Goal: Task Accomplishment & Management: Use online tool/utility

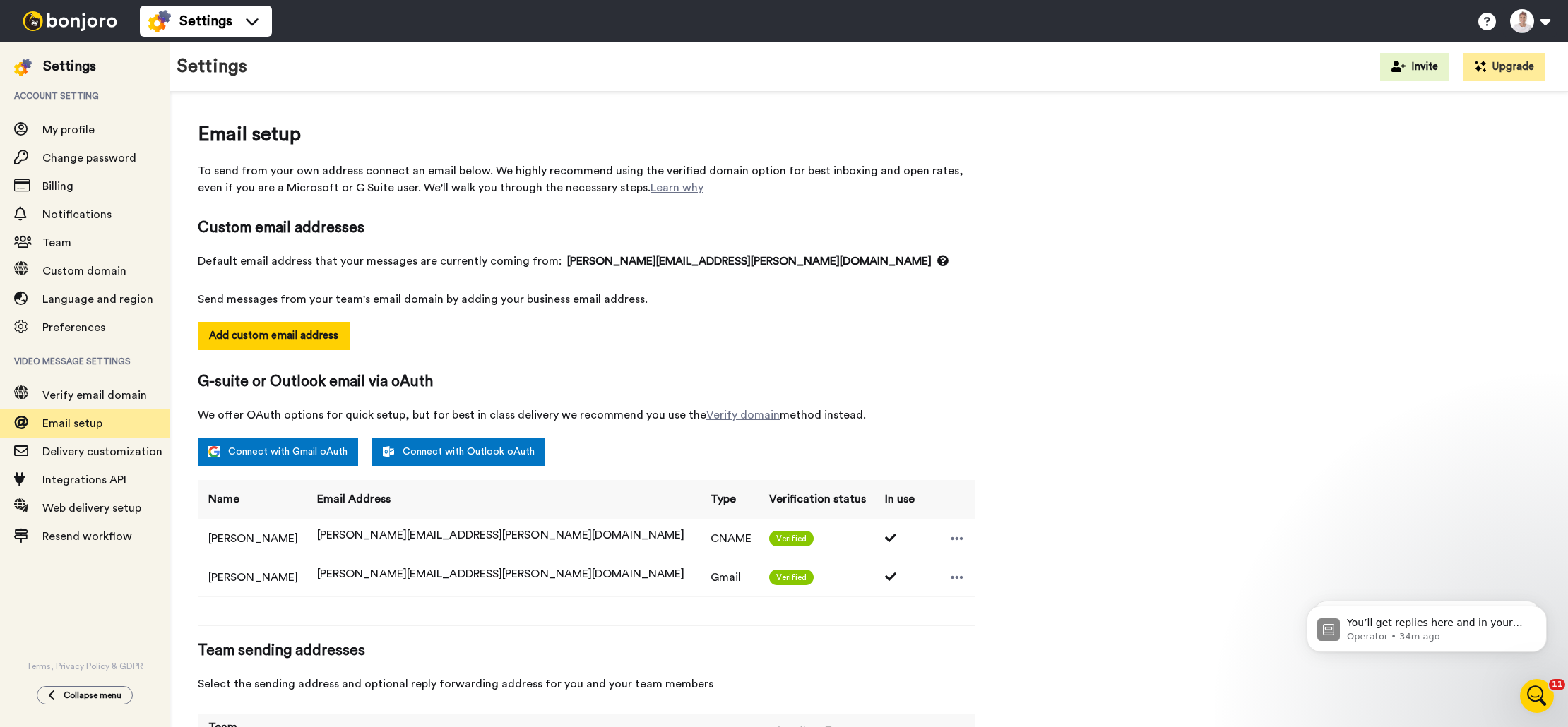
scroll to position [100, 0]
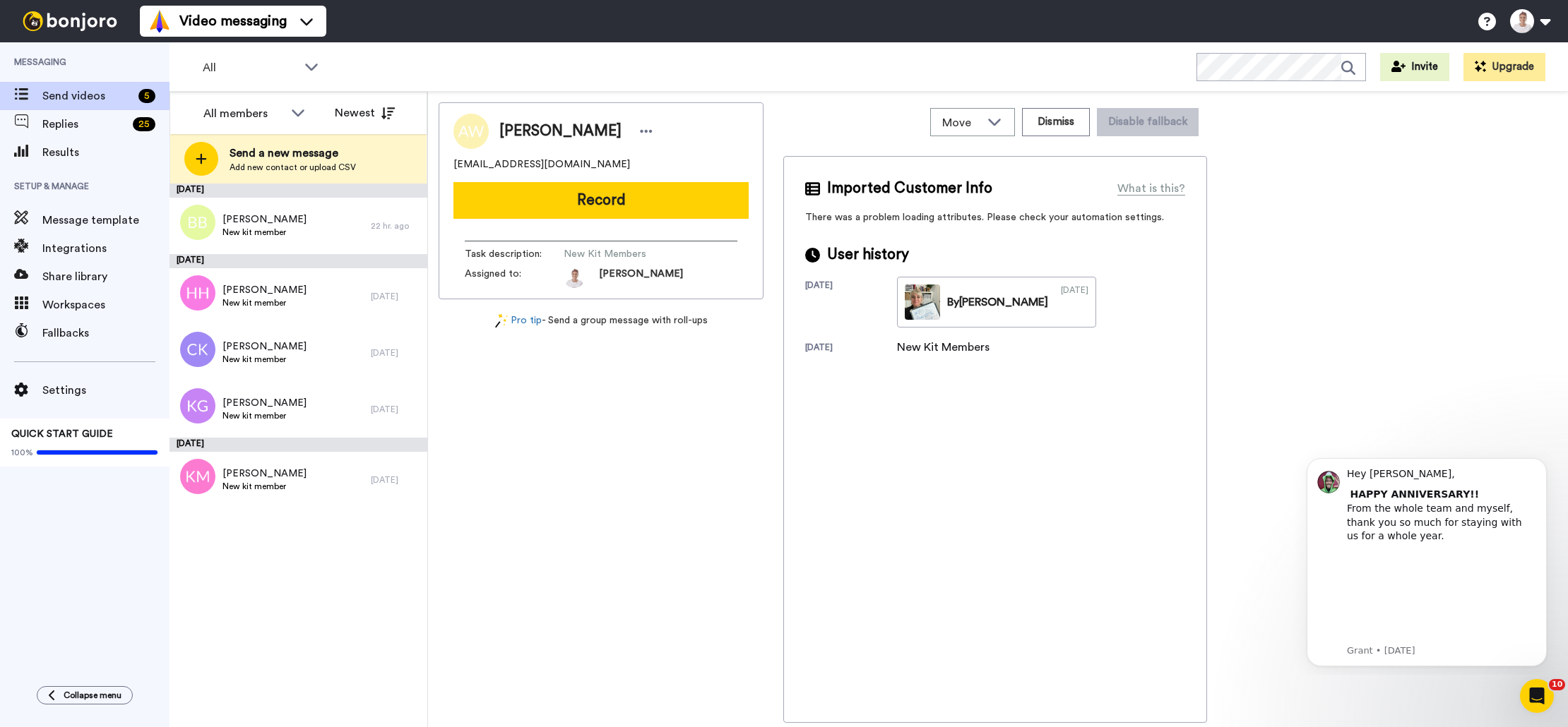
drag, startPoint x: 484, startPoint y: 425, endPoint x: 474, endPoint y: 422, distance: 10.4
click at [484, 424] on div "[PERSON_NAME] [EMAIL_ADDRESS][DOMAIN_NAME] Record Task description : New Kit Me…" at bounding box center [601, 412] width 325 height 621
click at [197, 216] on div at bounding box center [195, 223] width 51 height 50
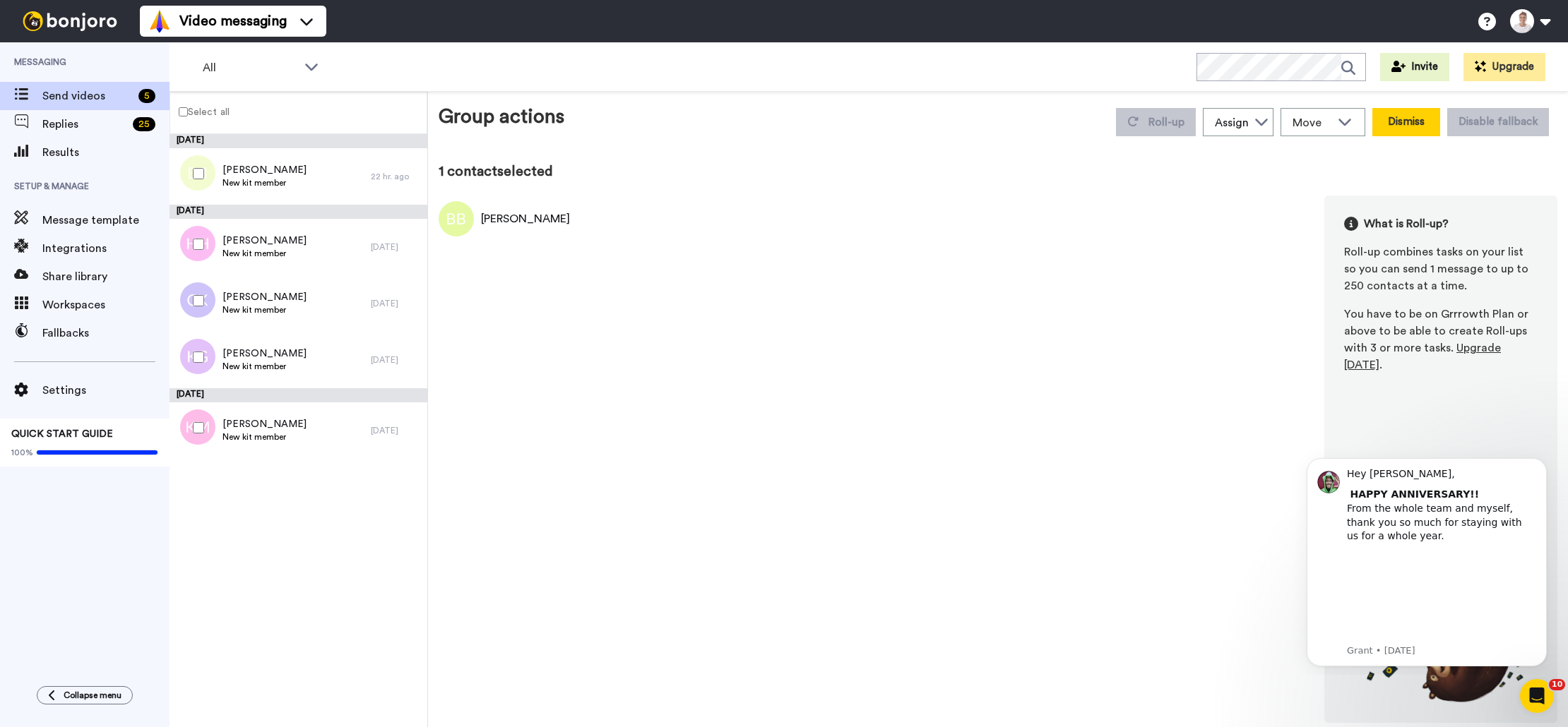
click at [1413, 126] on button "Dismiss" at bounding box center [1407, 122] width 68 height 28
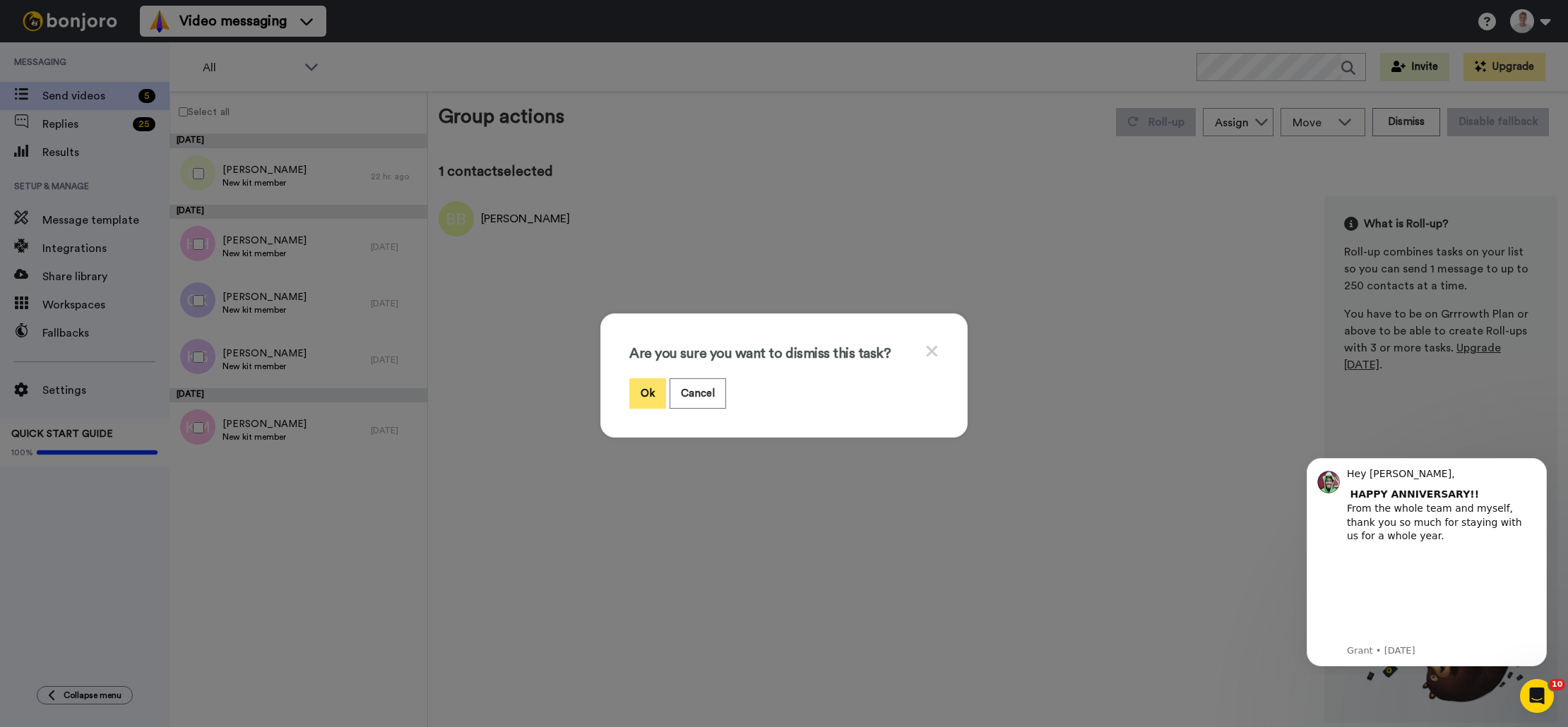
click at [653, 394] on button "Ok" at bounding box center [648, 394] width 36 height 31
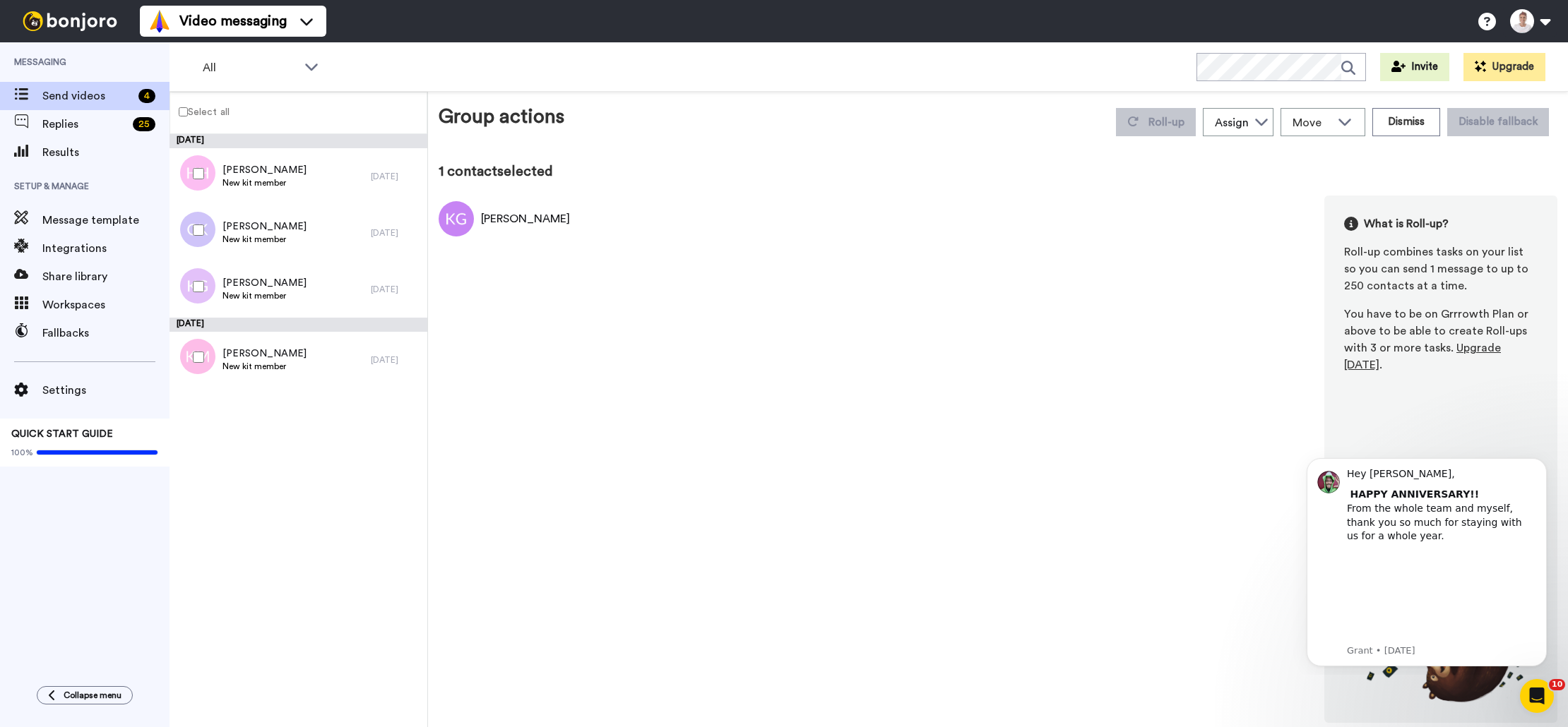
click at [1481, 157] on div "Group actions Roll-up Assign [PERSON_NAME] Move WORKSPACES View all Default Tas…" at bounding box center [998, 412] width 1119 height 621
click at [248, 289] on span "[PERSON_NAME]" at bounding box center [265, 283] width 84 height 14
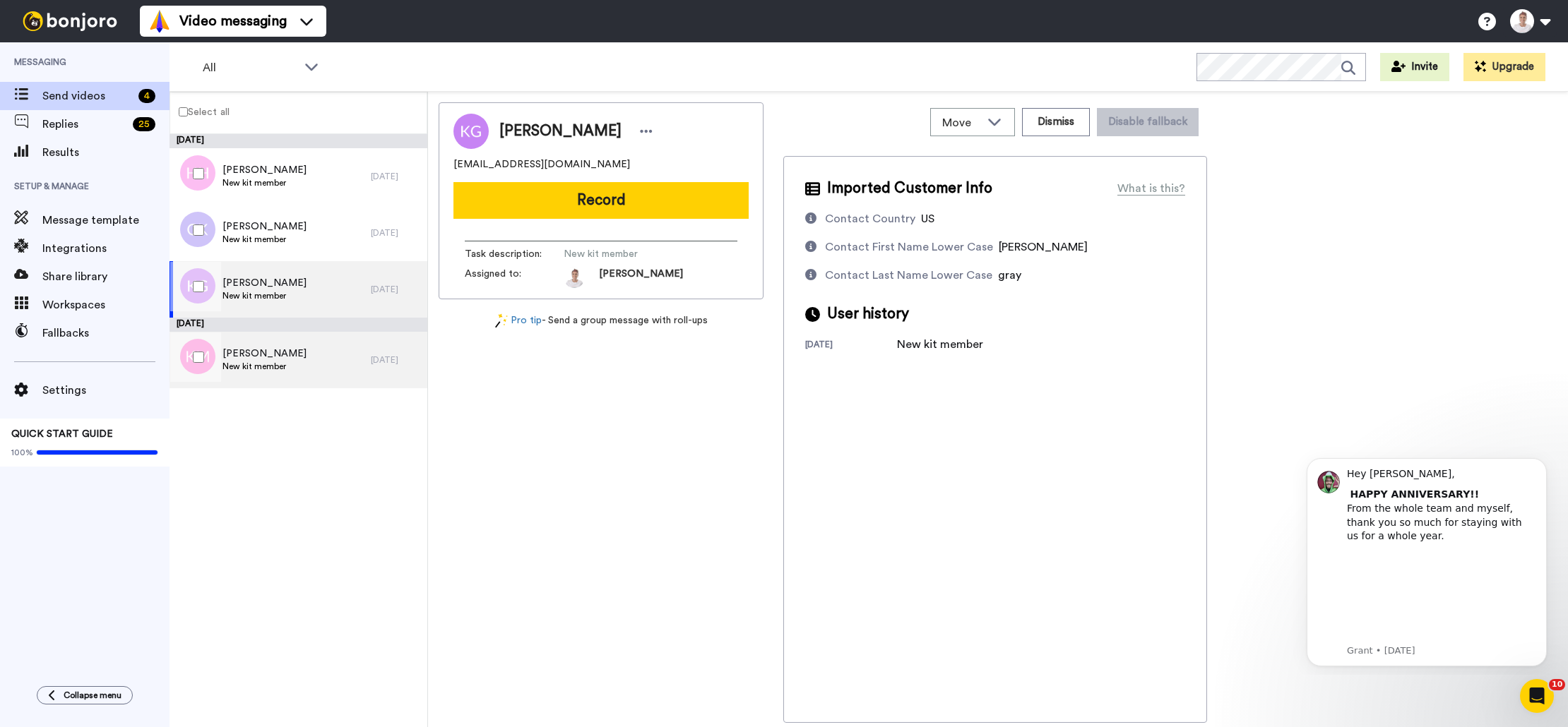
click at [273, 360] on span "[PERSON_NAME]" at bounding box center [265, 353] width 84 height 14
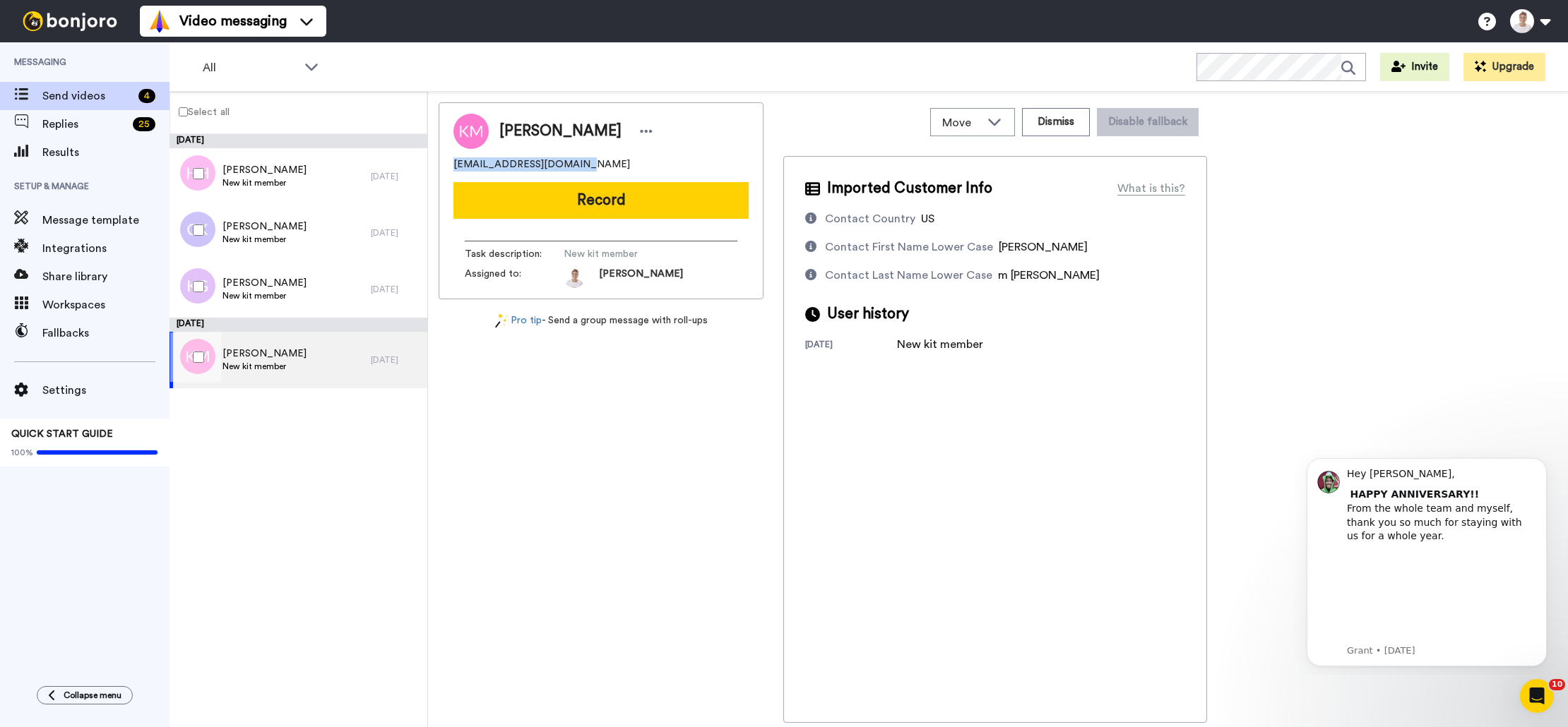
drag, startPoint x: 571, startPoint y: 166, endPoint x: 443, endPoint y: 167, distance: 128.0
click at [443, 167] on div "[PERSON_NAME] [EMAIL_ADDRESS][DOMAIN_NAME] Record Task description : New kit me…" at bounding box center [601, 200] width 325 height 197
copy span "[EMAIL_ADDRESS][DOMAIN_NAME]"
click at [245, 228] on span "[PERSON_NAME]" at bounding box center [265, 226] width 84 height 14
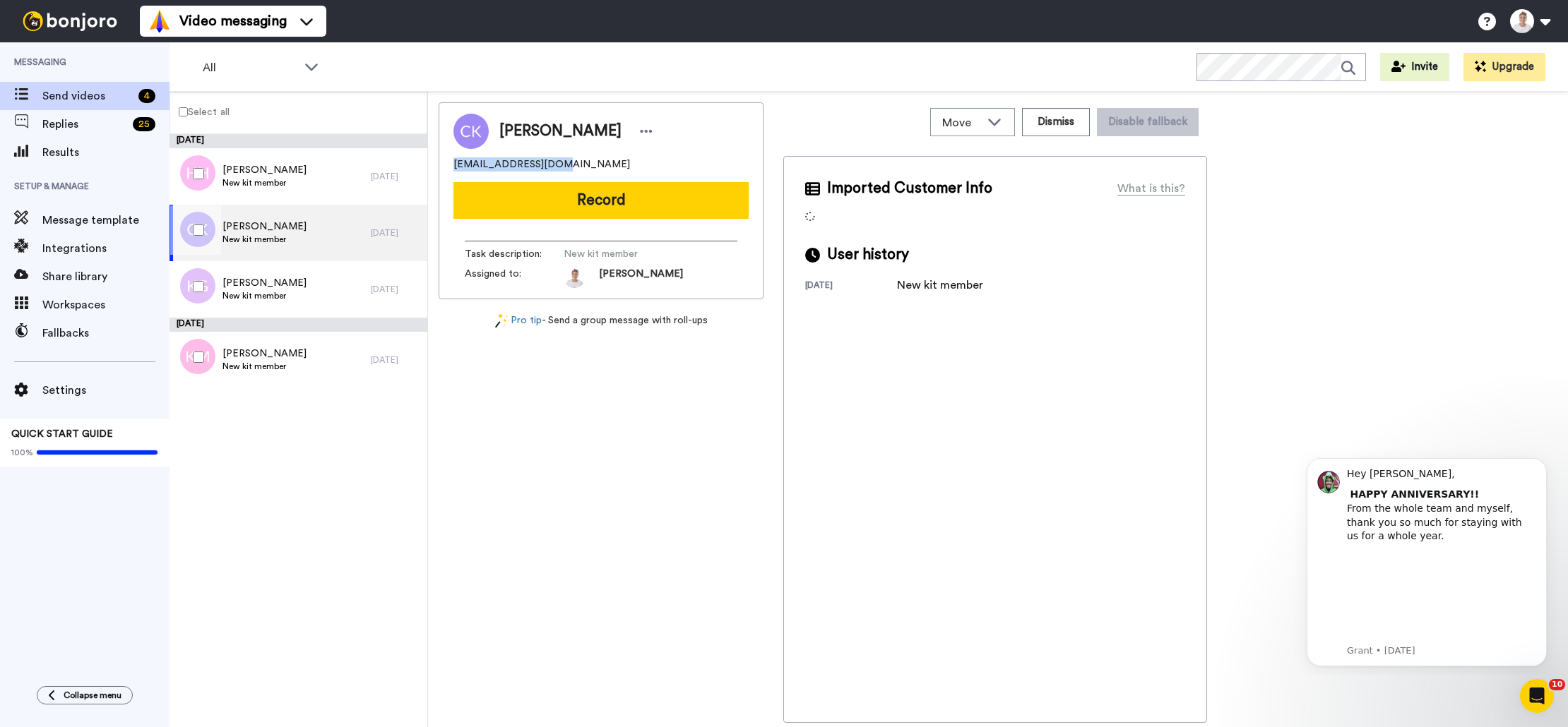
drag, startPoint x: 556, startPoint y: 167, endPoint x: 440, endPoint y: 163, distance: 116.1
click at [440, 163] on div "[PERSON_NAME] [EMAIL_ADDRESS][DOMAIN_NAME] Record Task description : New kit me…" at bounding box center [601, 200] width 325 height 197
copy span "[EMAIL_ADDRESS][DOMAIN_NAME]"
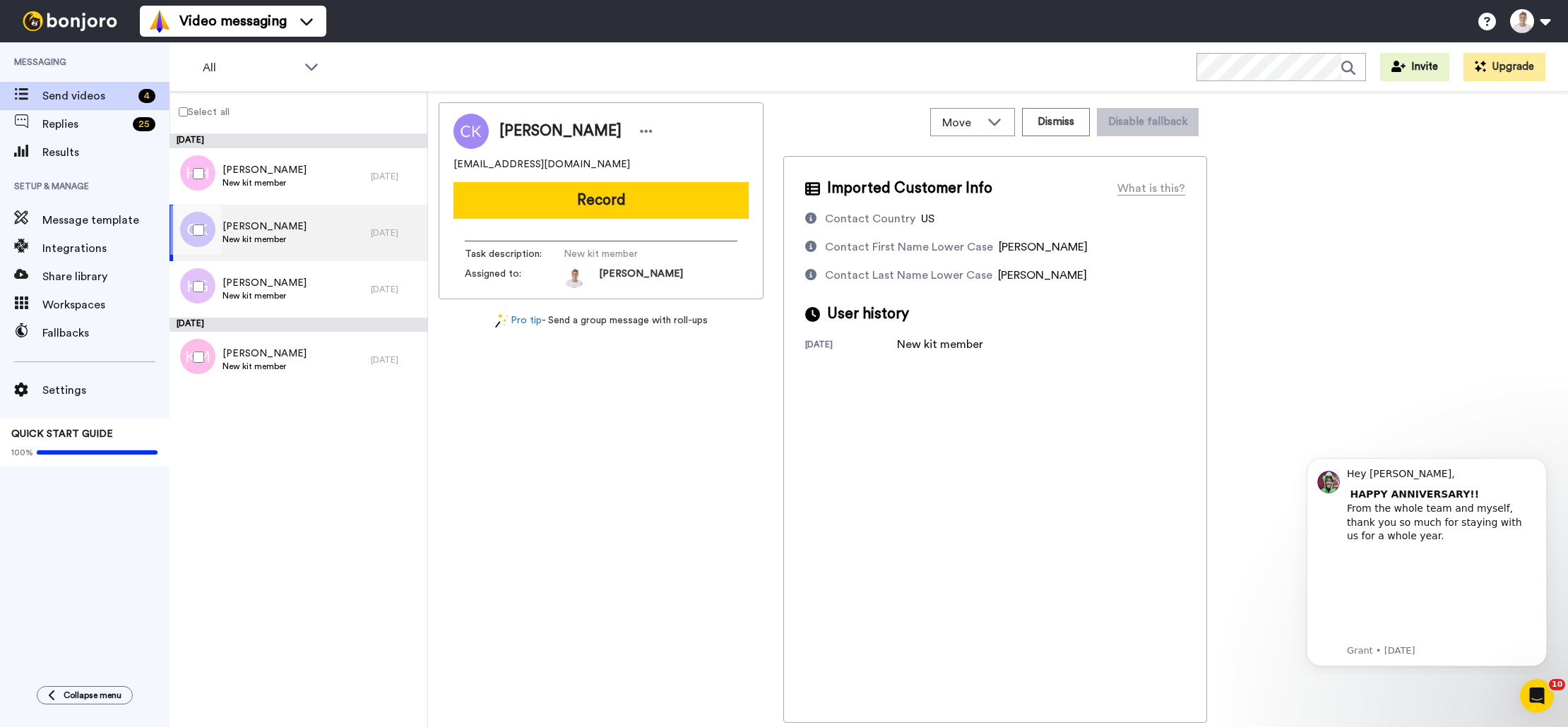
click at [326, 398] on div "[DATE] [PERSON_NAME] New kit member [DATE] [PERSON_NAME] New kit member [DATE] …" at bounding box center [298, 431] width 258 height 593
